Goal: Find specific page/section: Find specific page/section

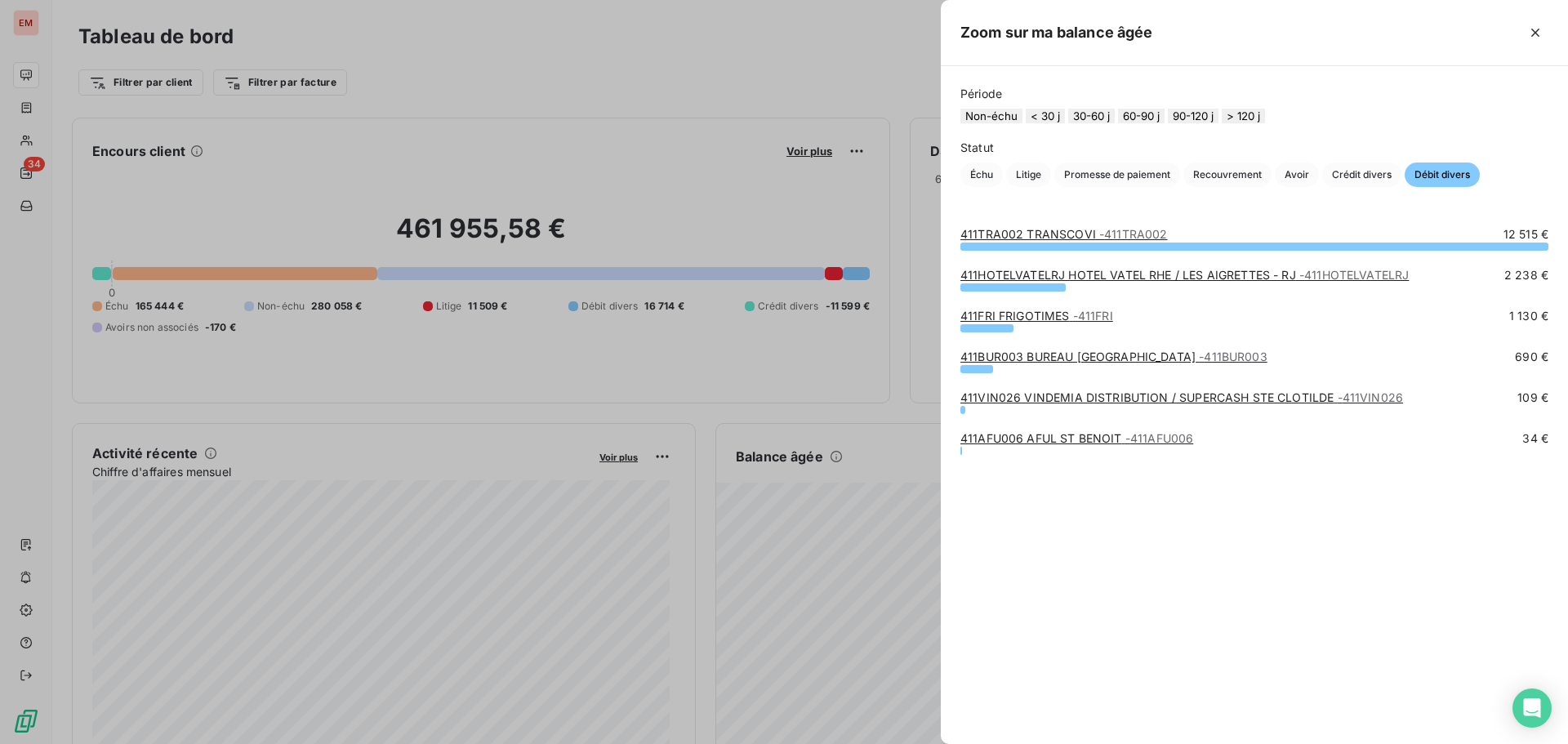
click at [1011, 282] on link "411HOTELVATELRJ HOTEL VATEL RHE / LES AIGRETTES - RJ - 411HOTELVATELRJ" at bounding box center [1184, 274] width 448 height 14
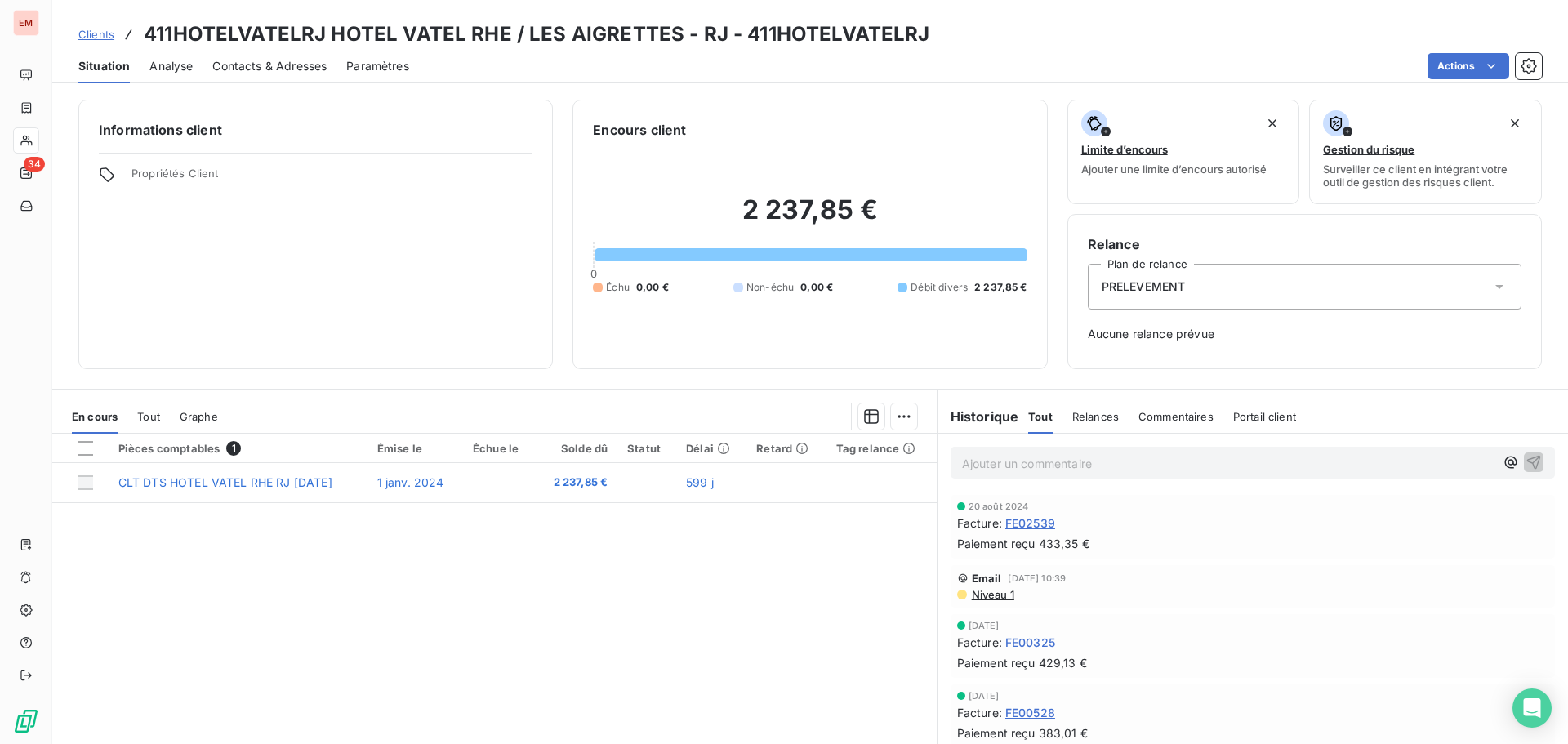
click at [1121, 285] on span "PRELEVEMENT" at bounding box center [1144, 286] width 84 height 16
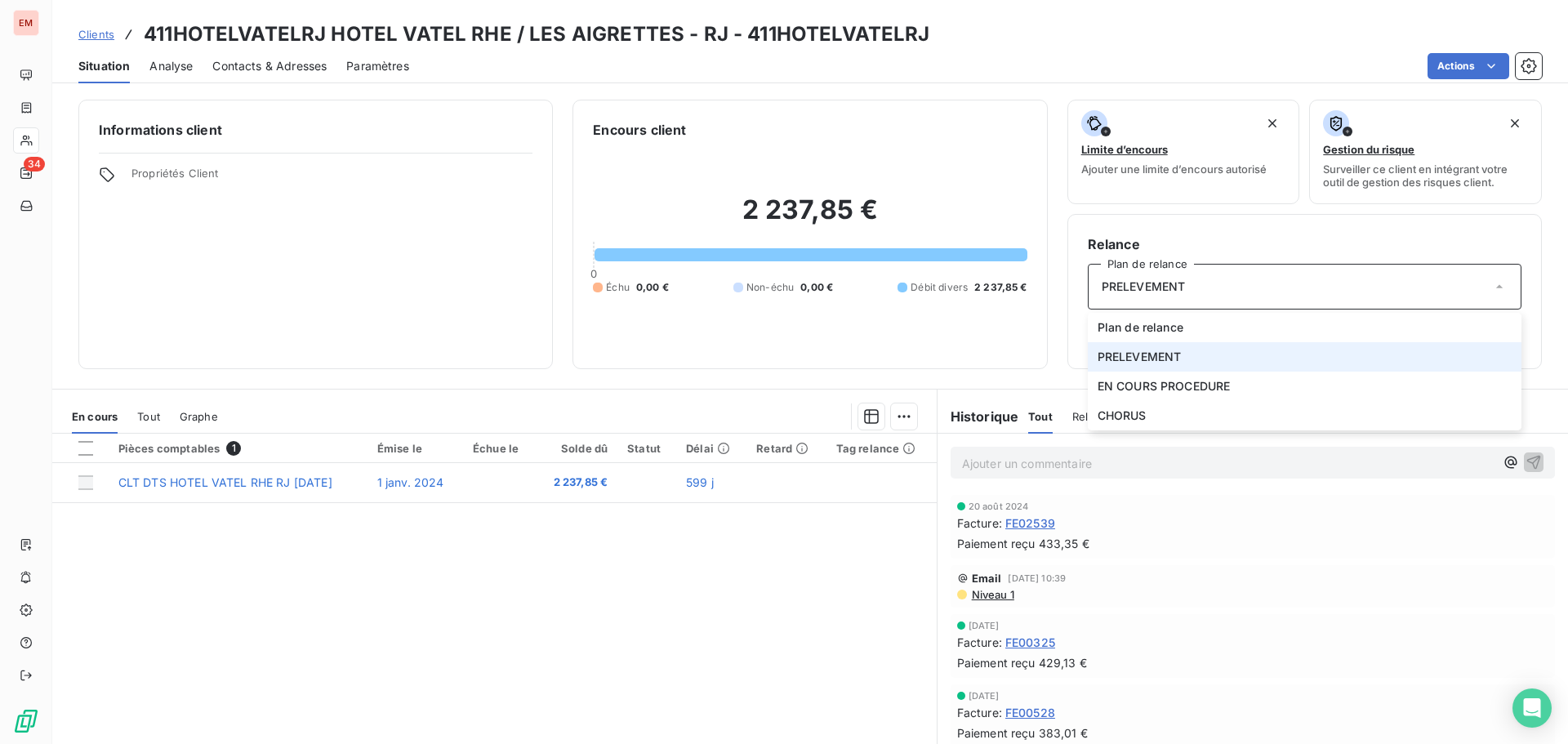
click at [1121, 285] on span "PRELEVEMENT" at bounding box center [1144, 286] width 84 height 16
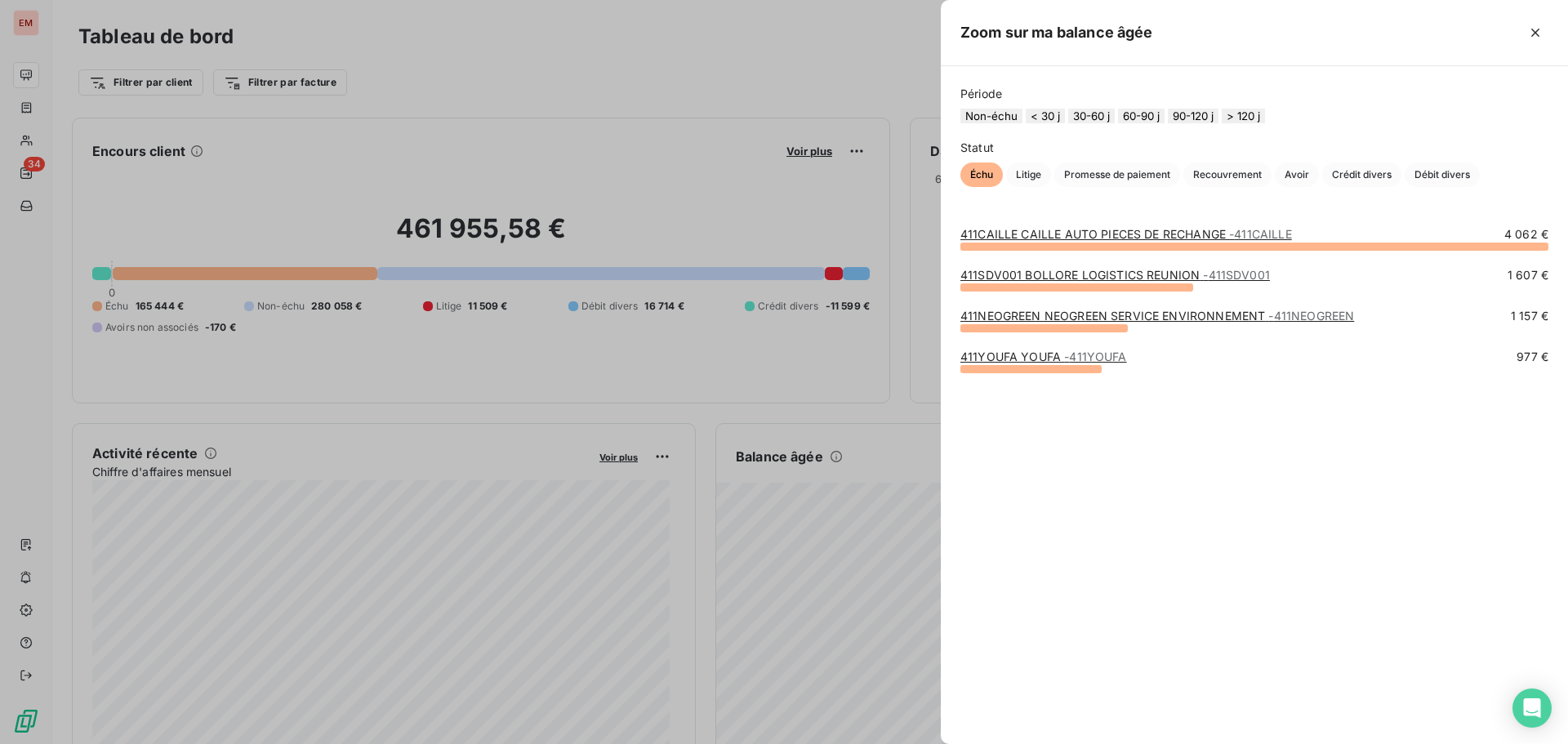
click at [891, 444] on div at bounding box center [784, 372] width 1568 height 744
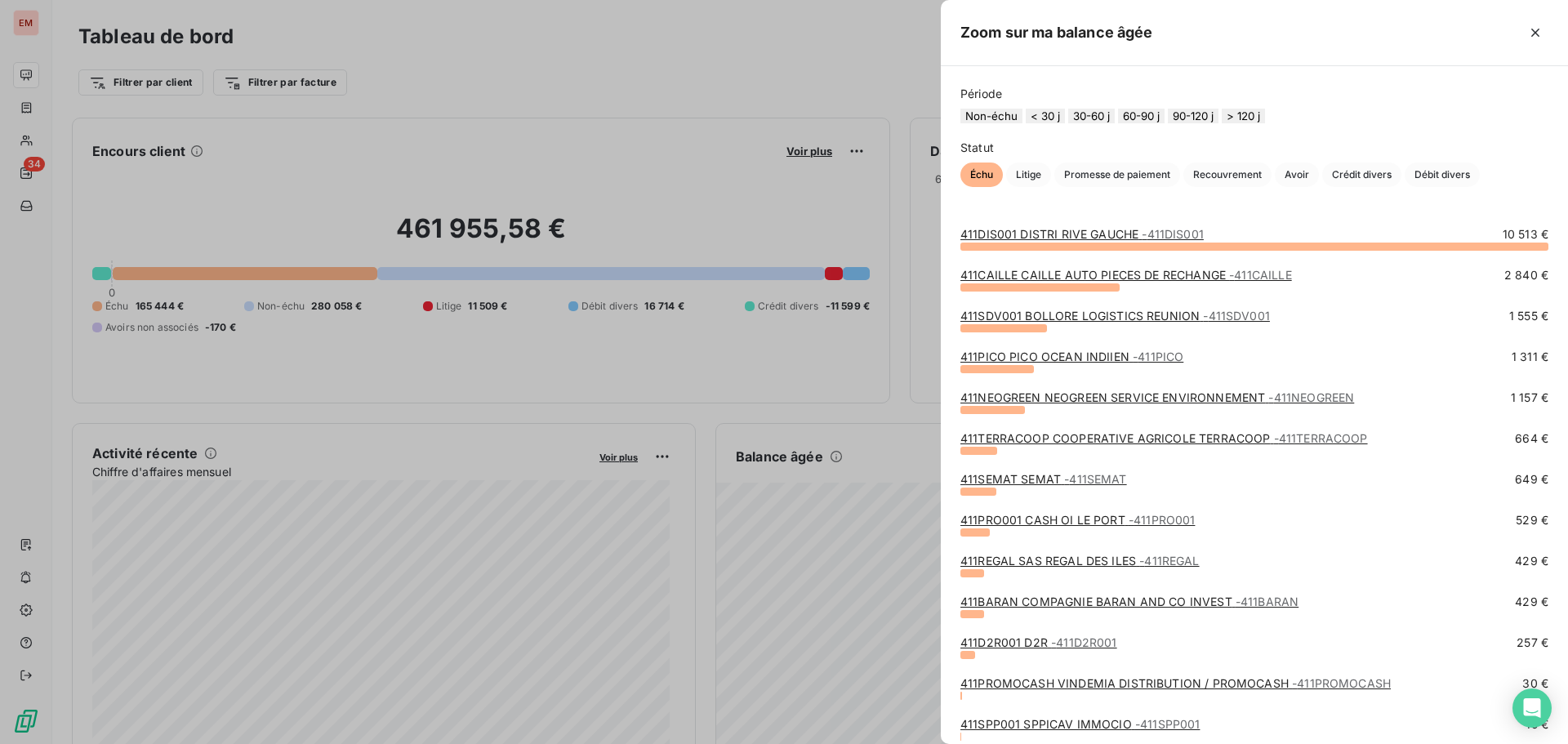
click at [1069, 241] on link "411DIS001 DISTRI RIVE GAUCHE - 411DIS001" at bounding box center [1082, 234] width 243 height 14
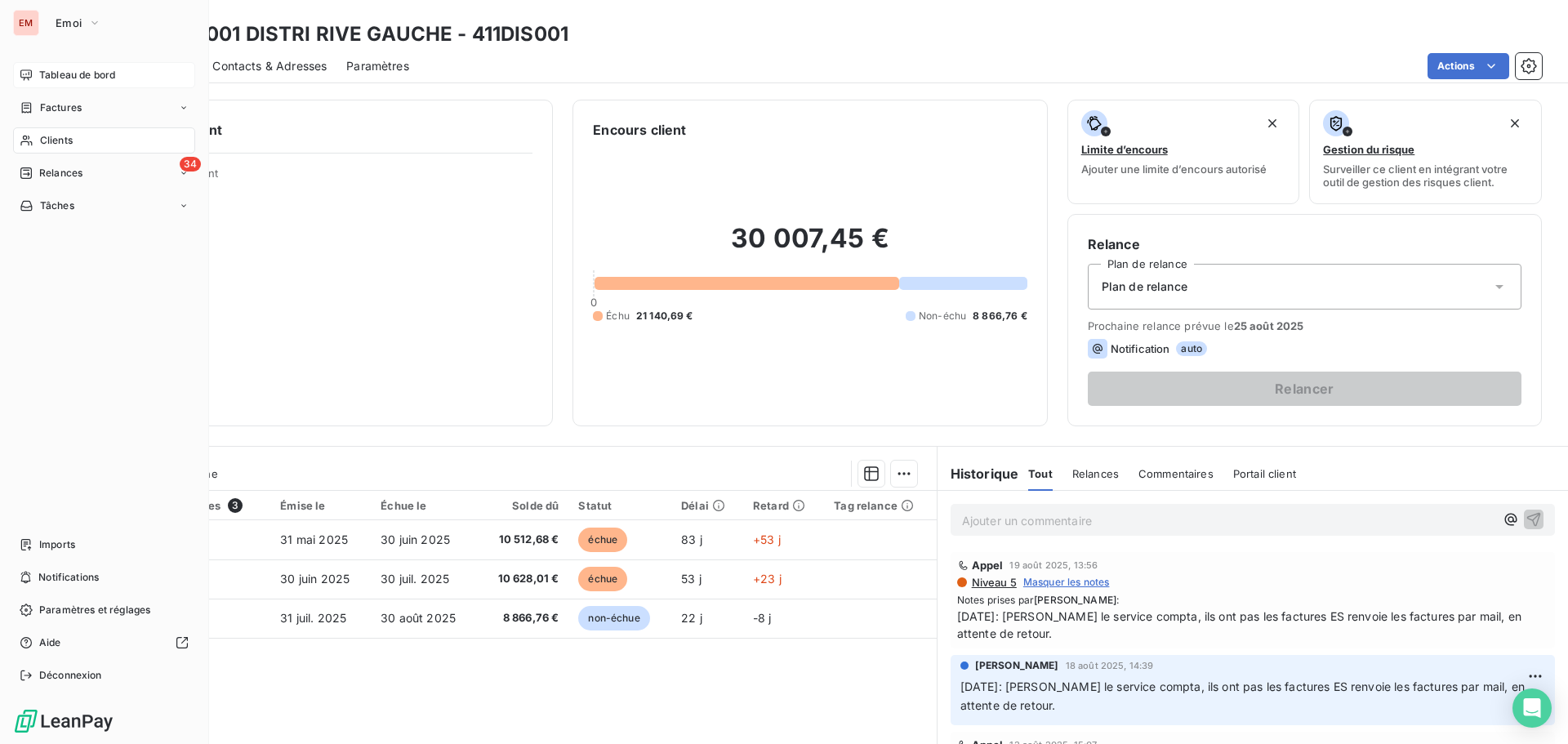
click at [36, 68] on div "Tableau de bord" at bounding box center [104, 75] width 182 height 26
